Goal: Task Accomplishment & Management: Manage account settings

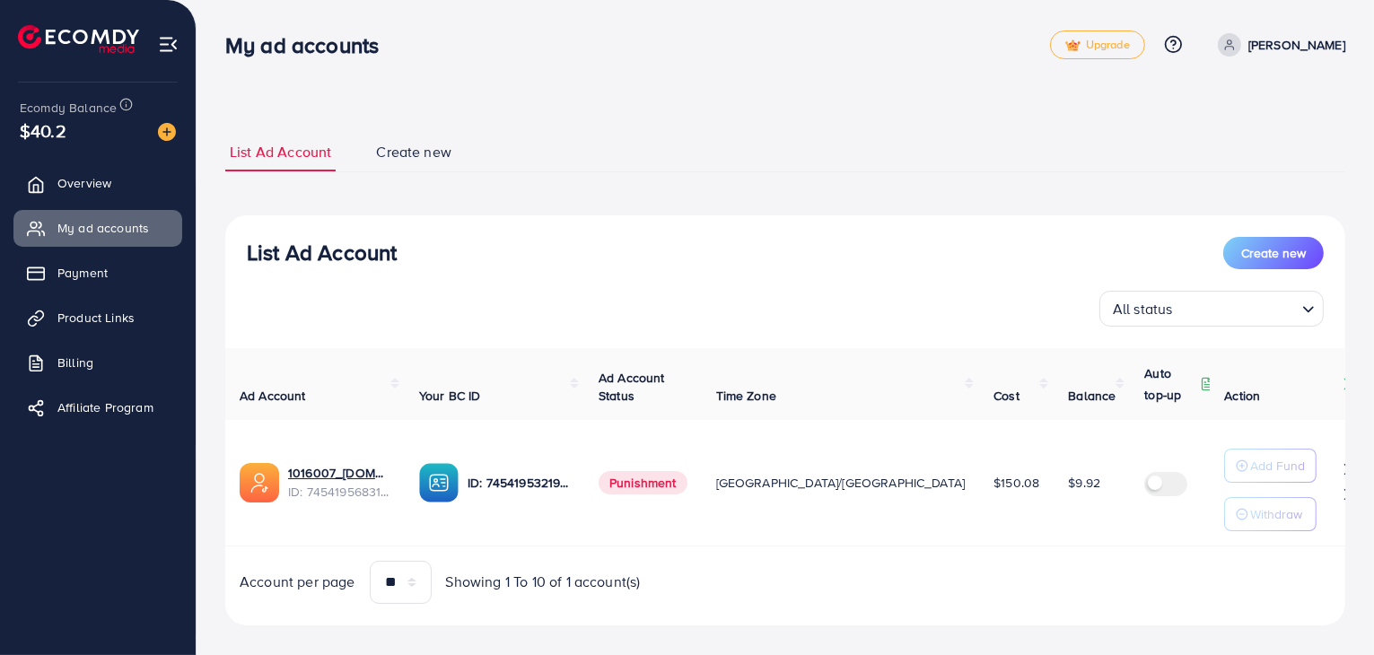
click at [829, 125] on div "List Ad Account Create new List Ad Account Create new All status Loading... Ad …" at bounding box center [785, 379] width 1120 height 536
click at [1367, 616] on div "List Ad Account Create new List Ad Account Create new All status Loading... Ad …" at bounding box center [786, 338] width 1178 height 676
click at [174, 133] on img at bounding box center [167, 132] width 18 height 18
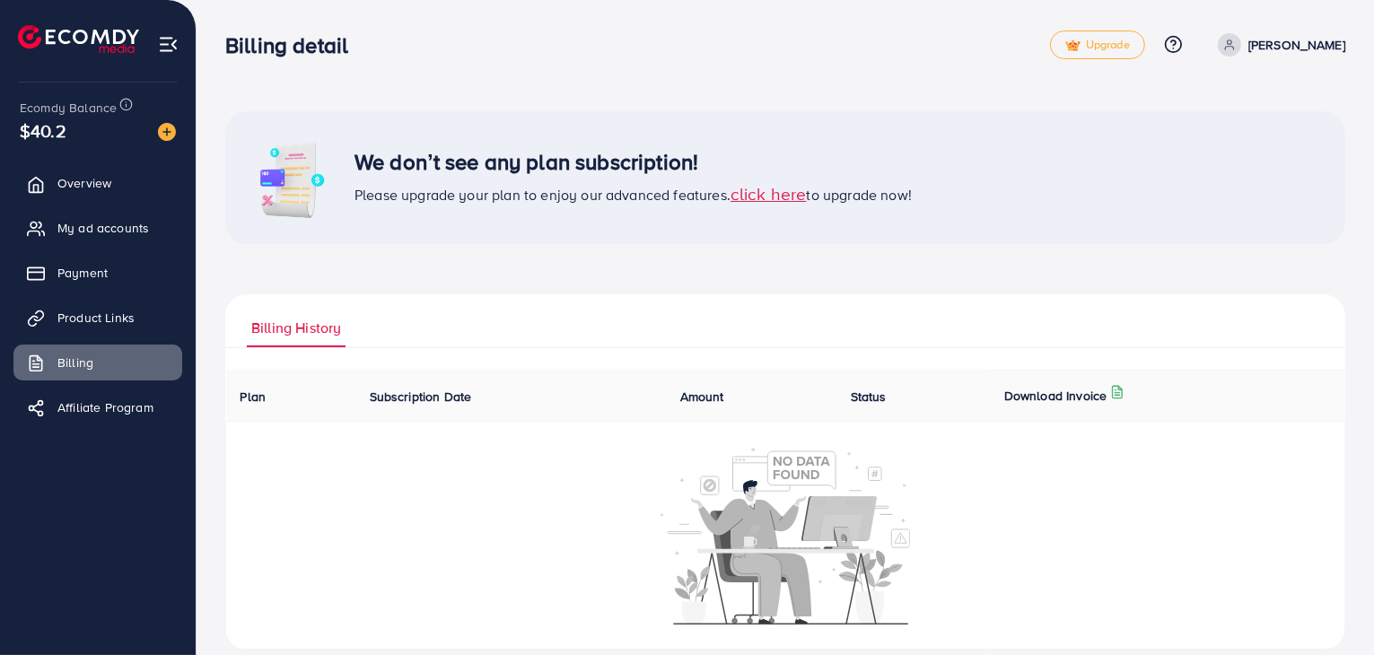
click at [779, 197] on span "click here" at bounding box center [769, 193] width 76 height 24
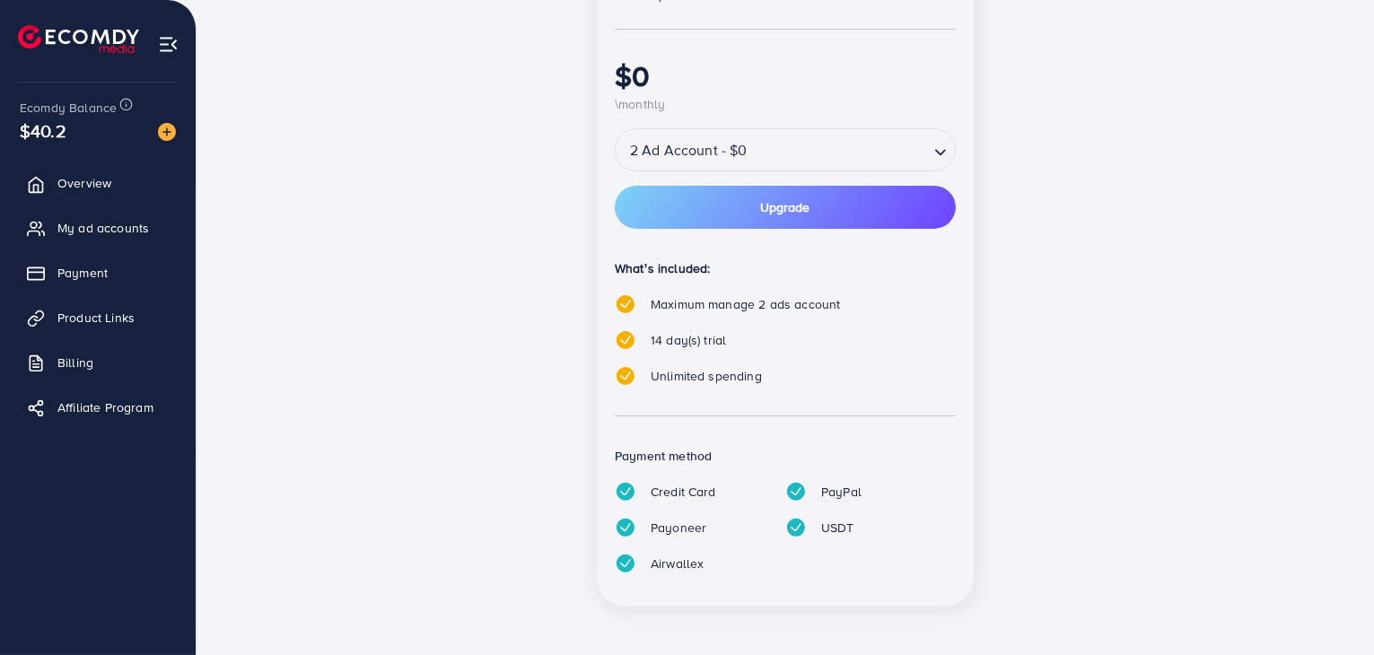
scroll to position [382, 0]
